Goal: Browse casually: Explore the website without a specific task or goal

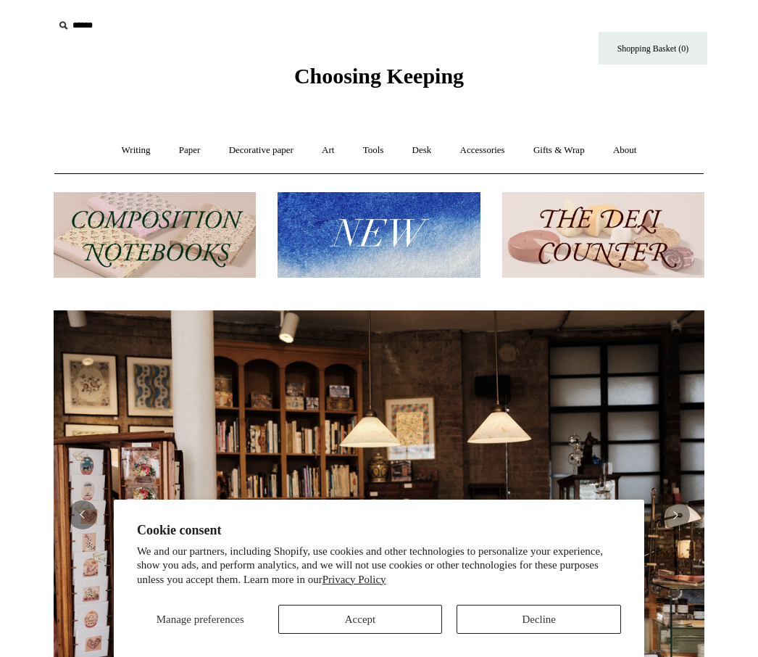
click at [405, 623] on button "Accept" at bounding box center [360, 619] width 165 height 29
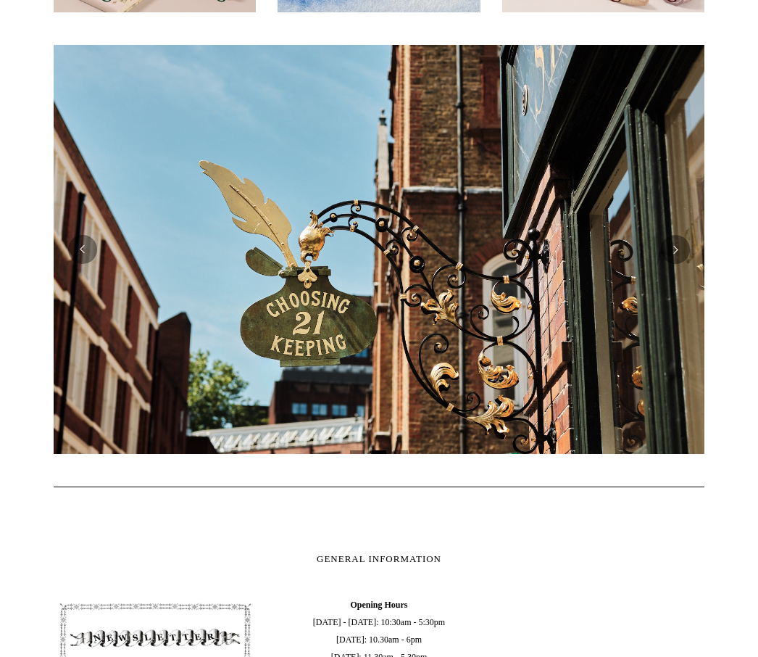
scroll to position [0, 651]
click at [93, 254] on button "Previous" at bounding box center [82, 249] width 29 height 29
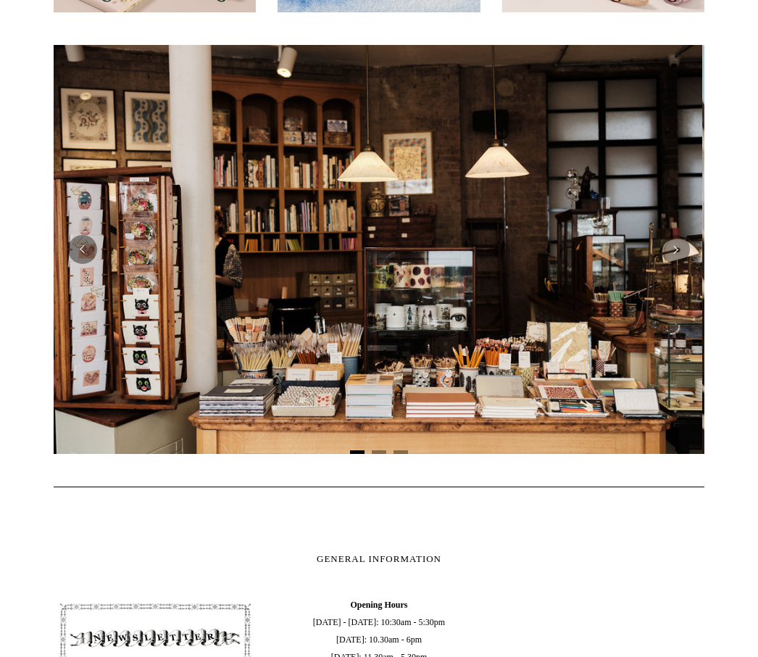
scroll to position [0, 0]
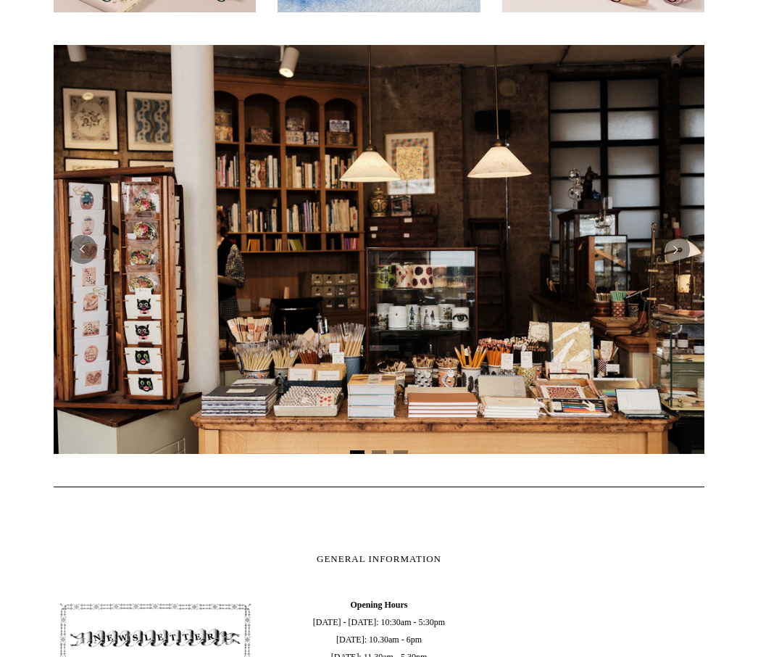
click at [686, 252] on button "Next" at bounding box center [675, 249] width 29 height 29
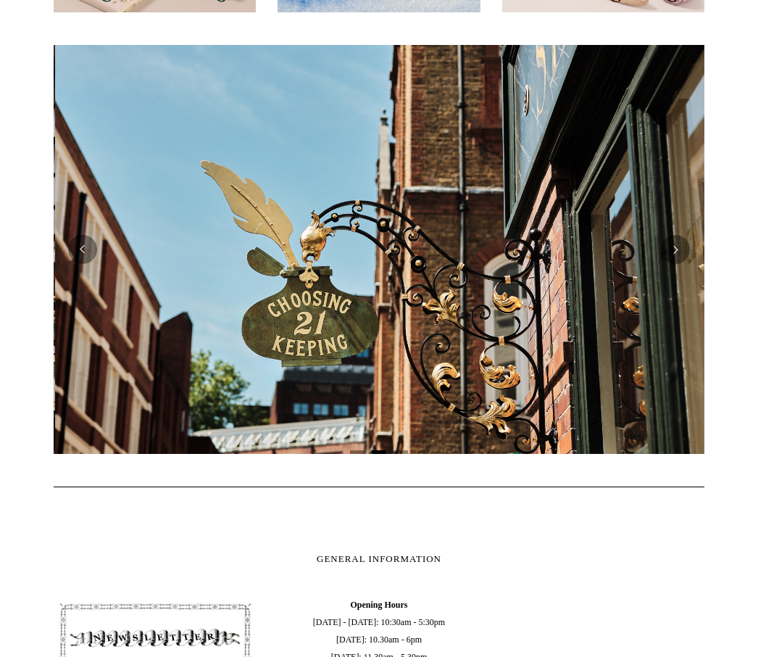
scroll to position [0, 651]
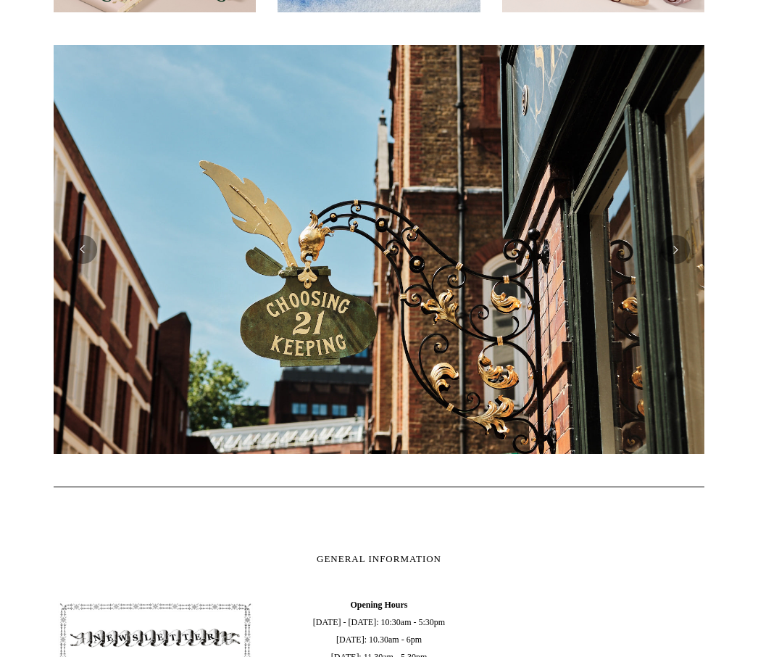
click at [684, 248] on button "Next" at bounding box center [675, 249] width 29 height 29
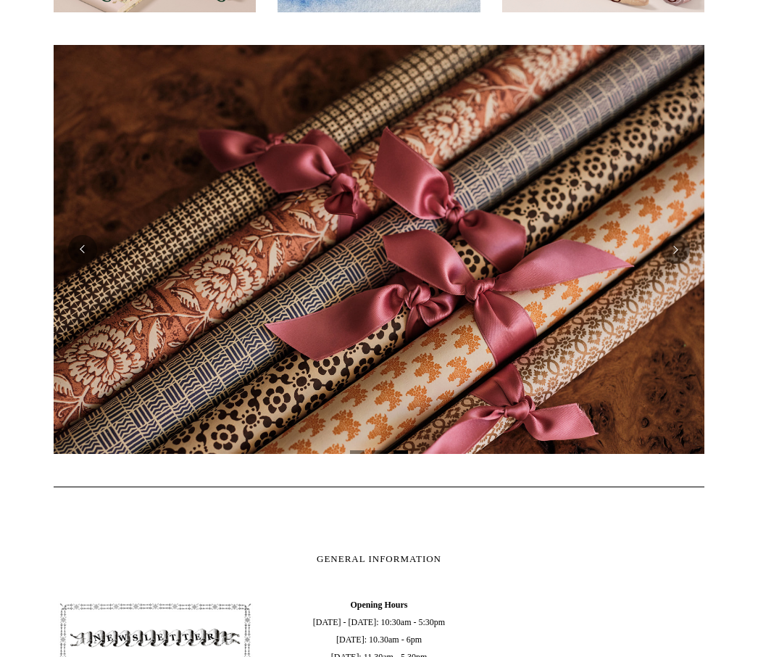
click at [683, 249] on button "Next" at bounding box center [675, 249] width 29 height 29
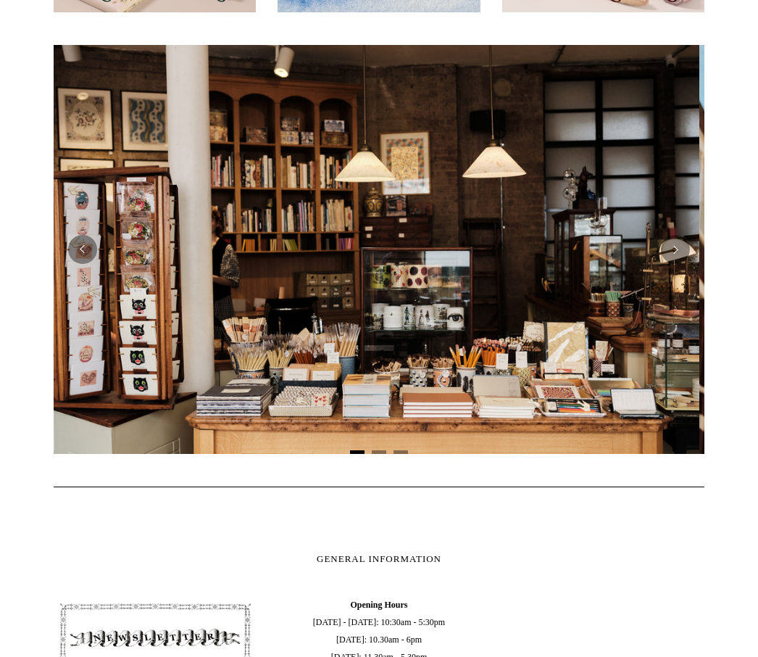
scroll to position [0, 0]
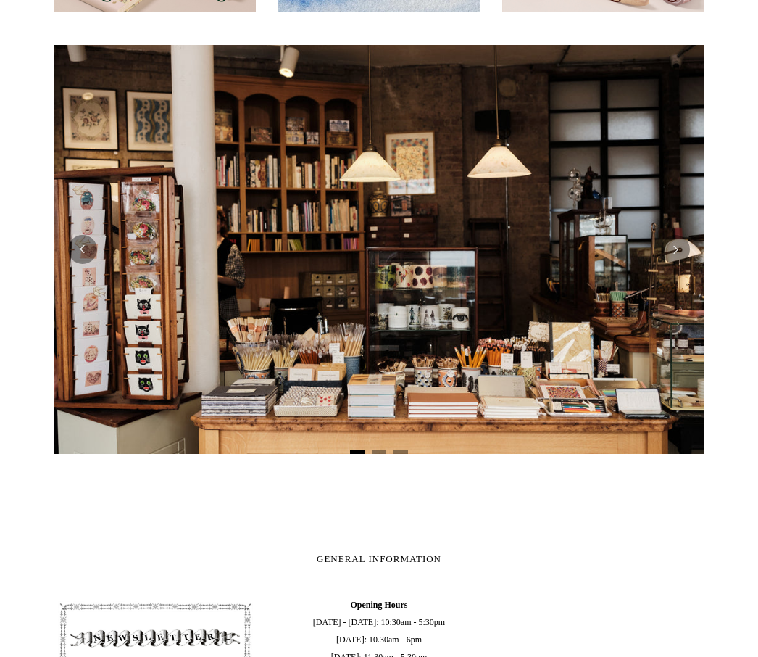
click at [680, 250] on button "Next" at bounding box center [675, 249] width 29 height 29
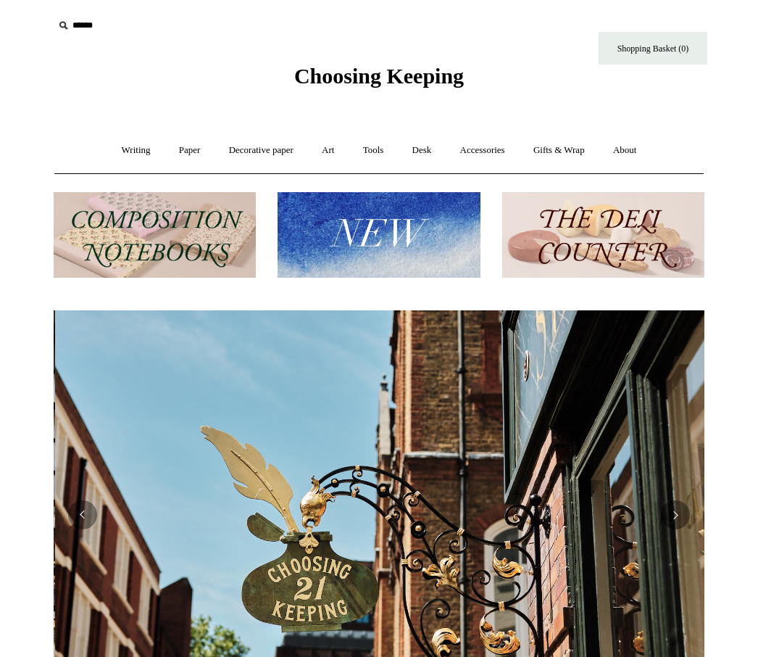
click at [137, 149] on link "Writing +" at bounding box center [136, 150] width 55 height 38
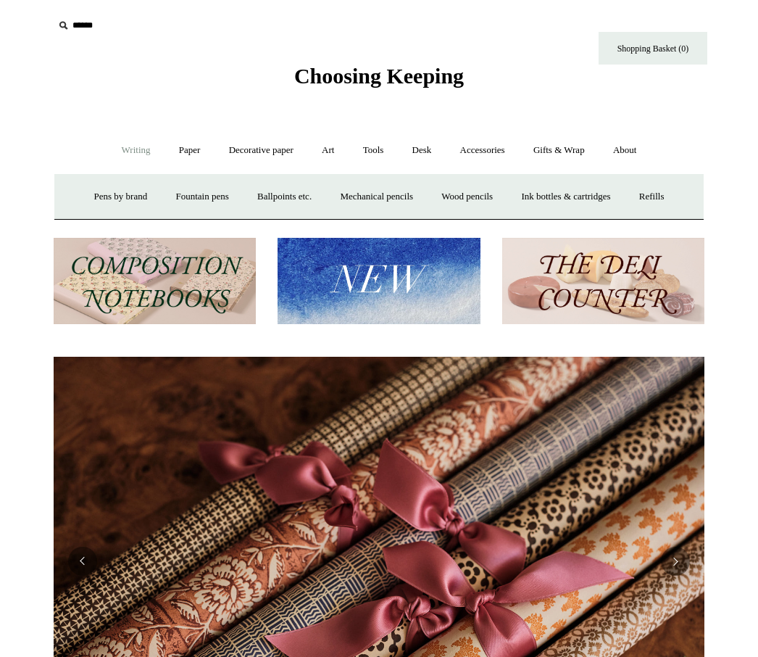
click at [293, 194] on link "Ballpoints etc. +" at bounding box center [284, 197] width 80 height 38
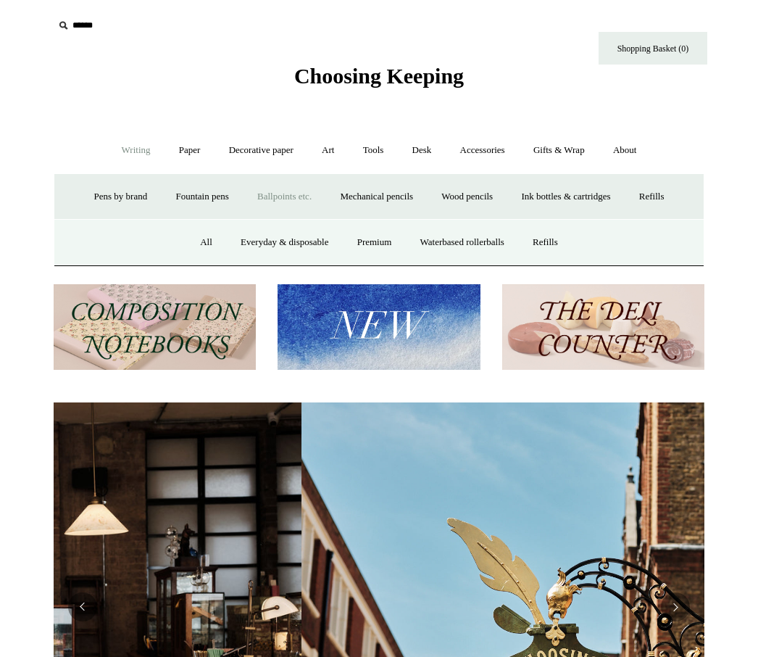
click at [198, 244] on link "All" at bounding box center [206, 242] width 38 height 38
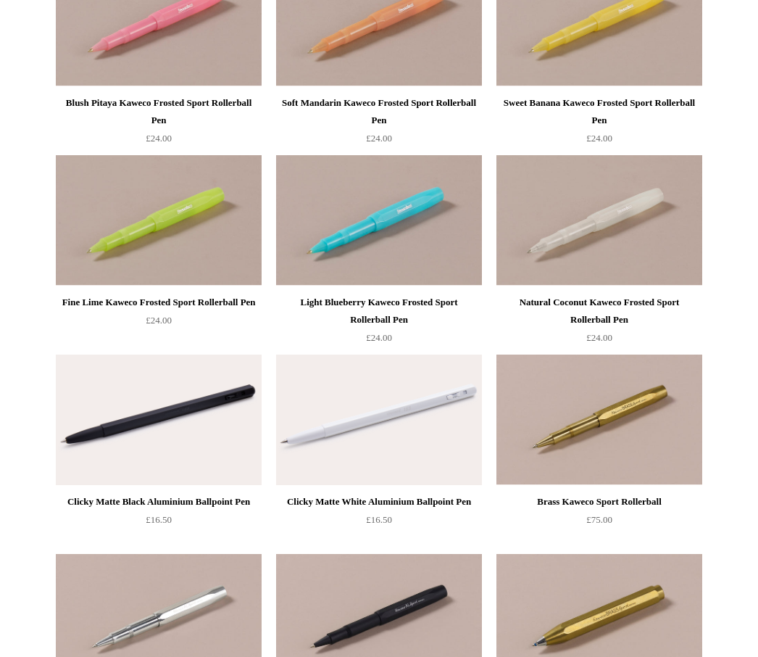
scroll to position [1230, 0]
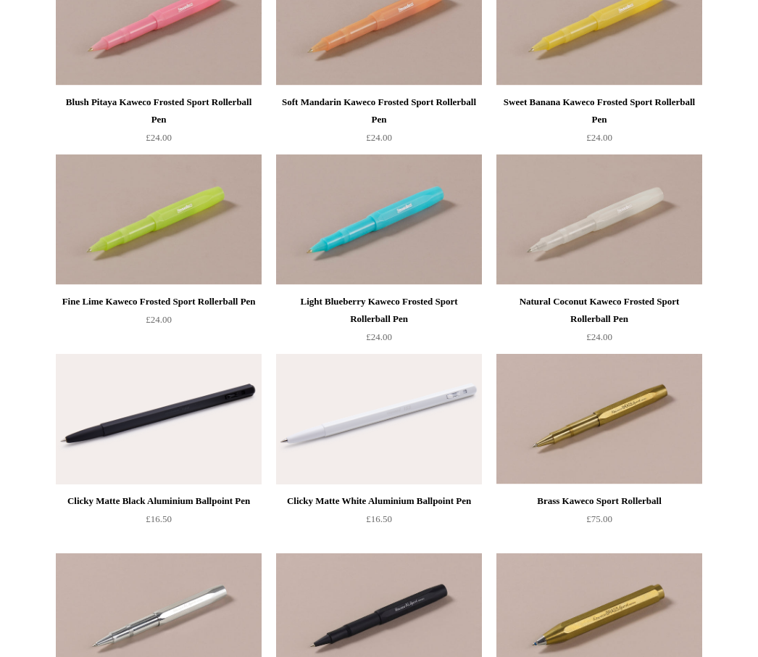
click at [186, 395] on img at bounding box center [159, 419] width 206 height 131
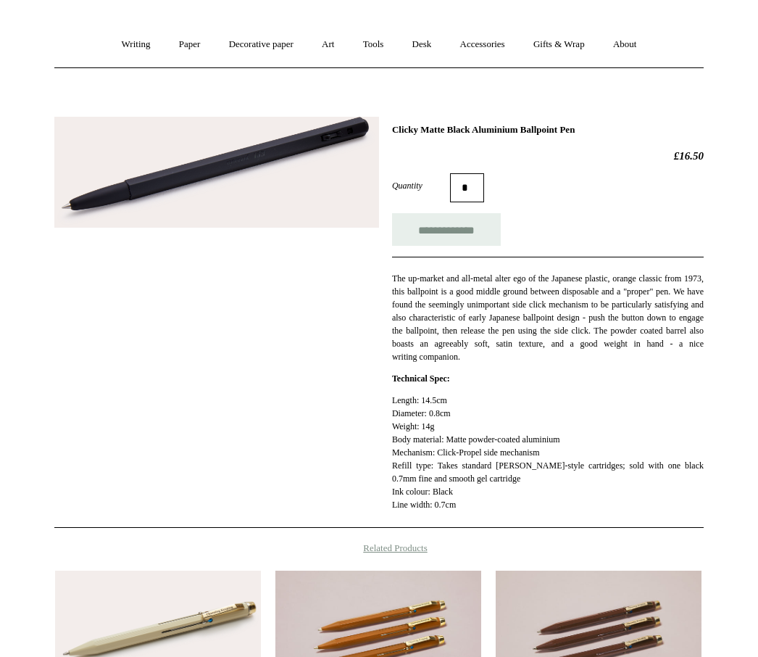
scroll to position [105, 0]
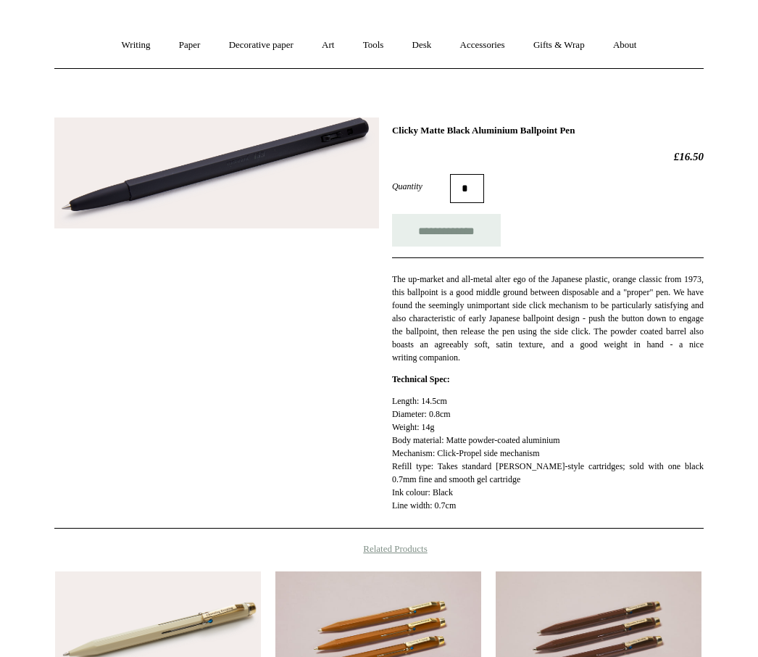
click at [487, 234] on input "**********" at bounding box center [446, 230] width 109 height 33
type input "**********"
click at [131, 53] on link "Writing +" at bounding box center [136, 45] width 55 height 38
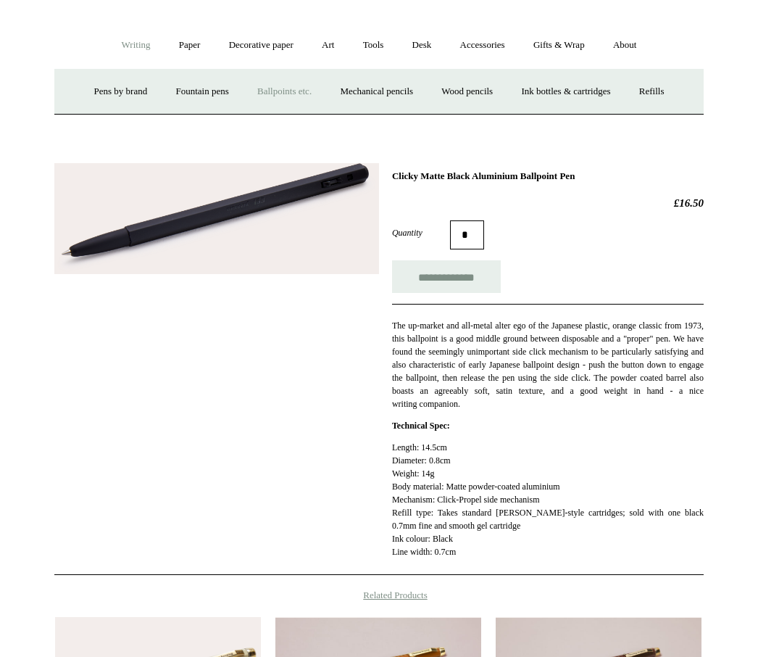
click at [192, 36] on link "Paper +" at bounding box center [190, 45] width 48 height 38
click at [357, 88] on link "Sketchbooks +" at bounding box center [357, 92] width 74 height 38
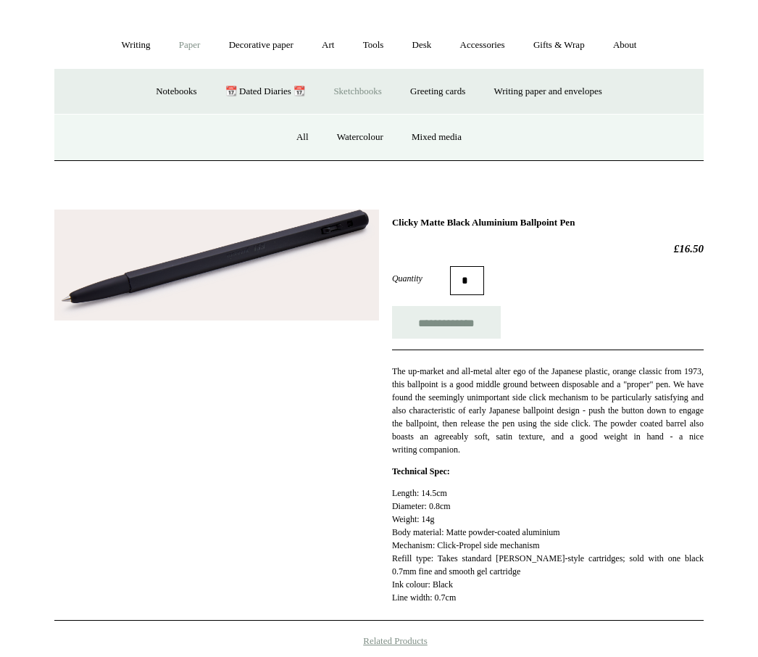
click at [299, 133] on link "All" at bounding box center [302, 137] width 38 height 38
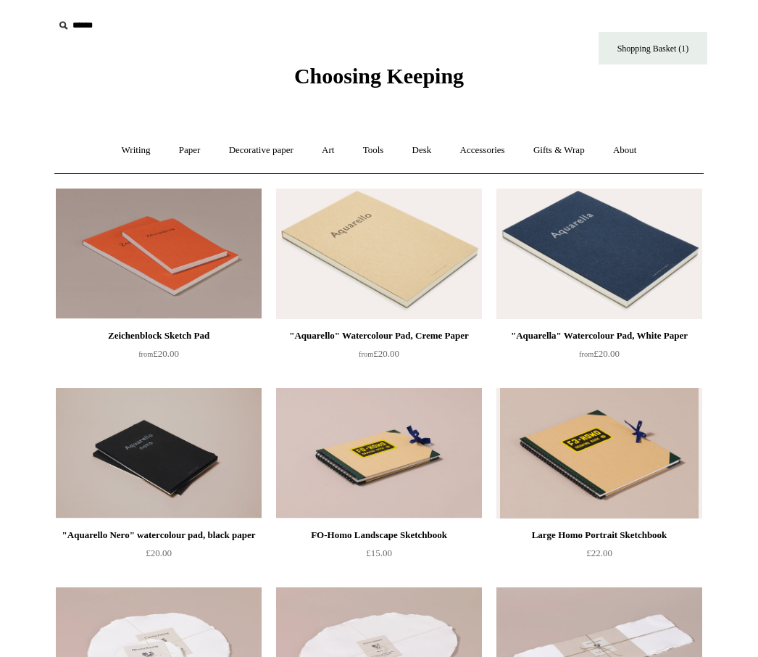
click at [327, 151] on link "Art +" at bounding box center [328, 150] width 38 height 38
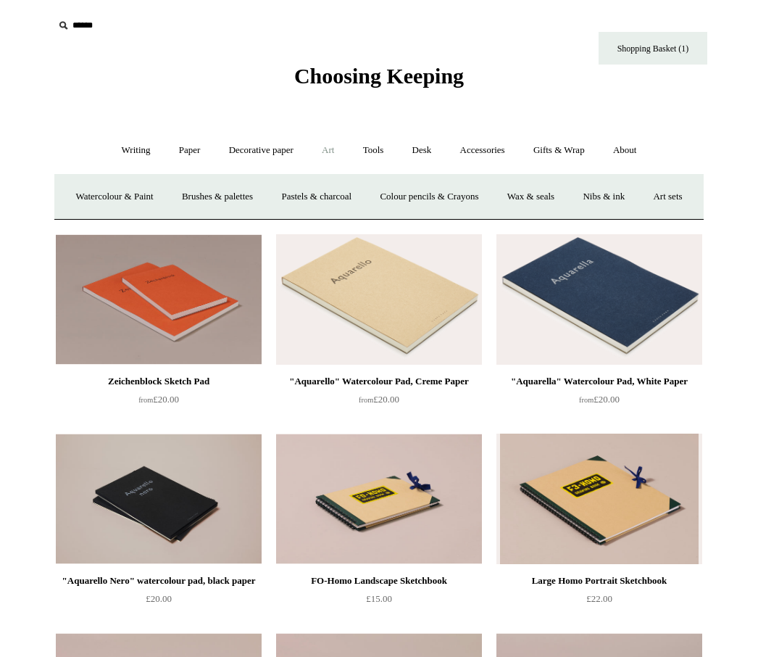
click at [381, 155] on link "Tools +" at bounding box center [373, 150] width 47 height 38
click at [411, 194] on link "Glue" at bounding box center [405, 197] width 44 height 38
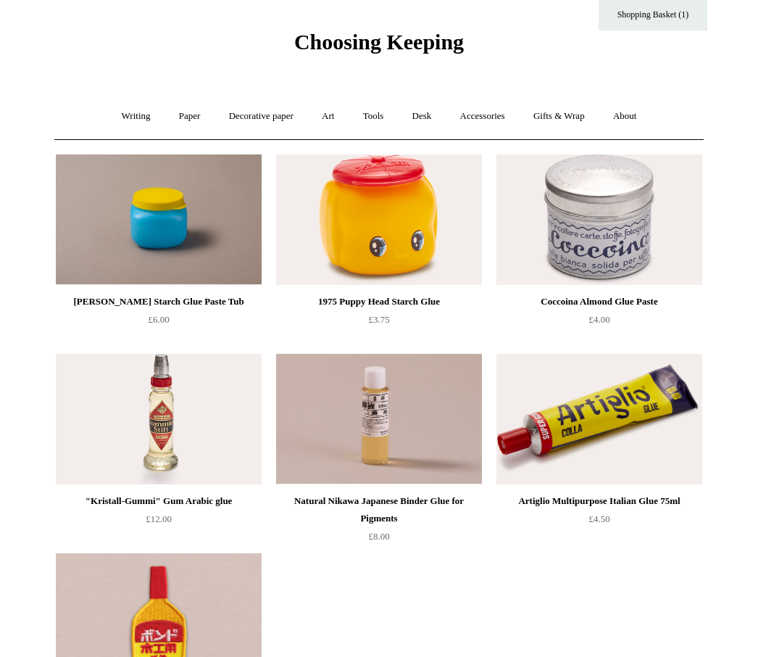
scroll to position [32, 0]
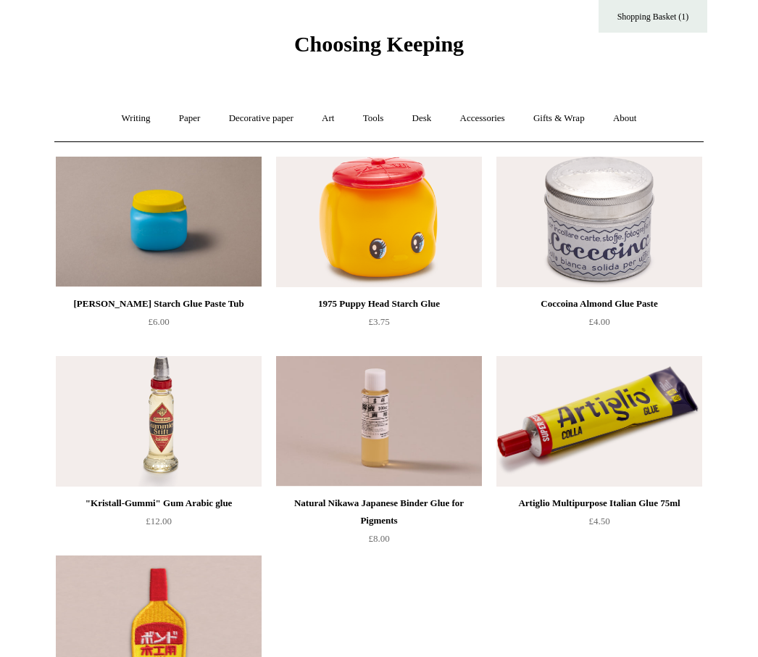
click at [327, 117] on link "Art +" at bounding box center [328, 118] width 38 height 38
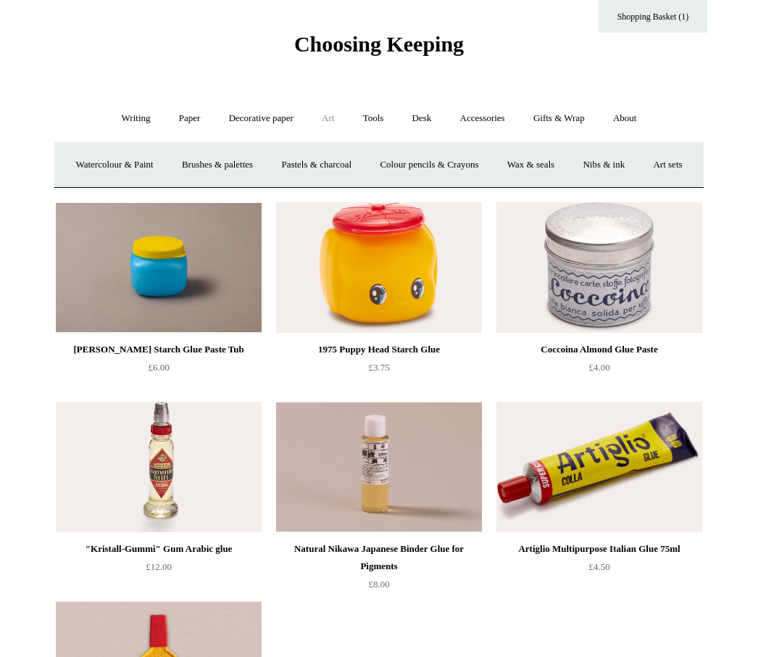
click at [376, 120] on link "Tools +" at bounding box center [373, 118] width 47 height 38
click at [131, 163] on link "Sharpeners" at bounding box center [127, 165] width 68 height 38
